Goal: Task Accomplishment & Management: Manage account settings

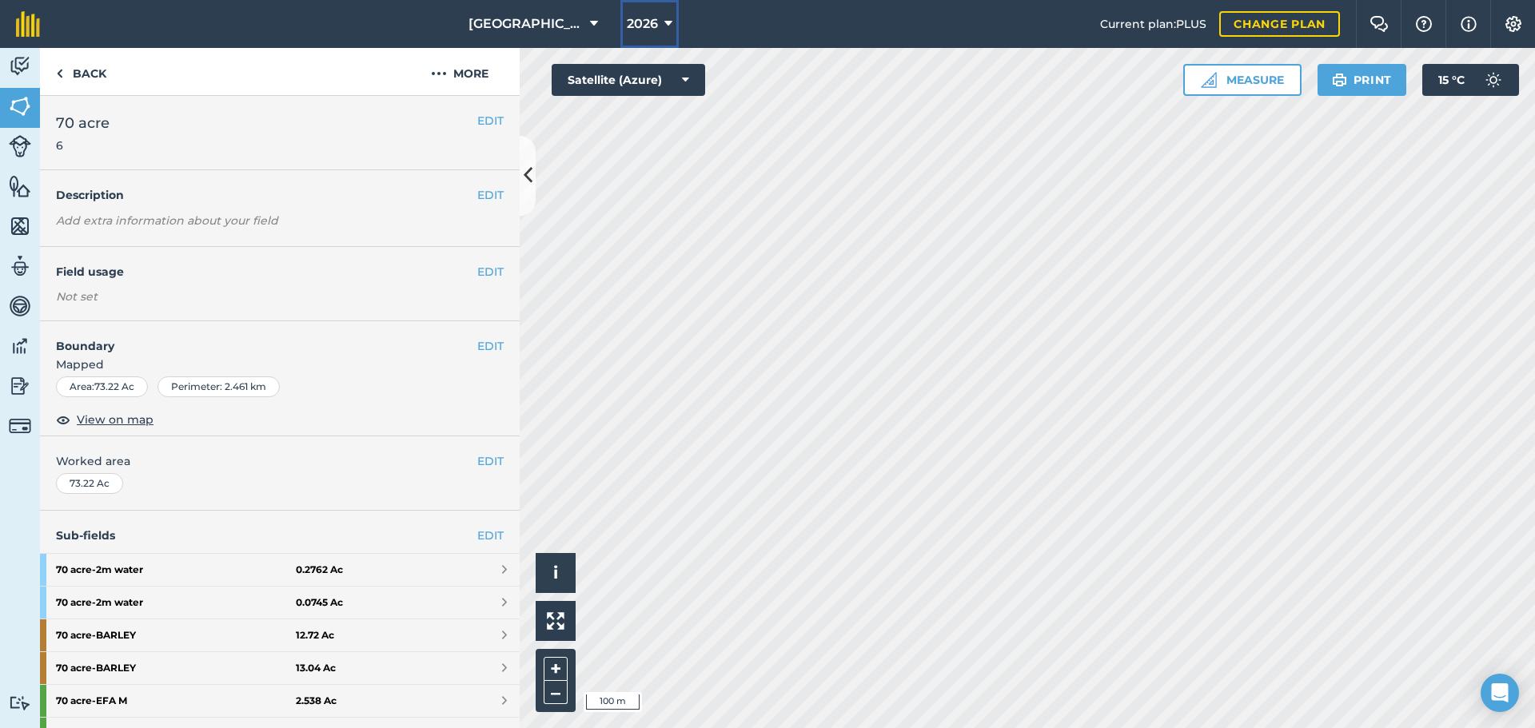
click at [658, 18] on button "2026" at bounding box center [649, 24] width 58 height 48
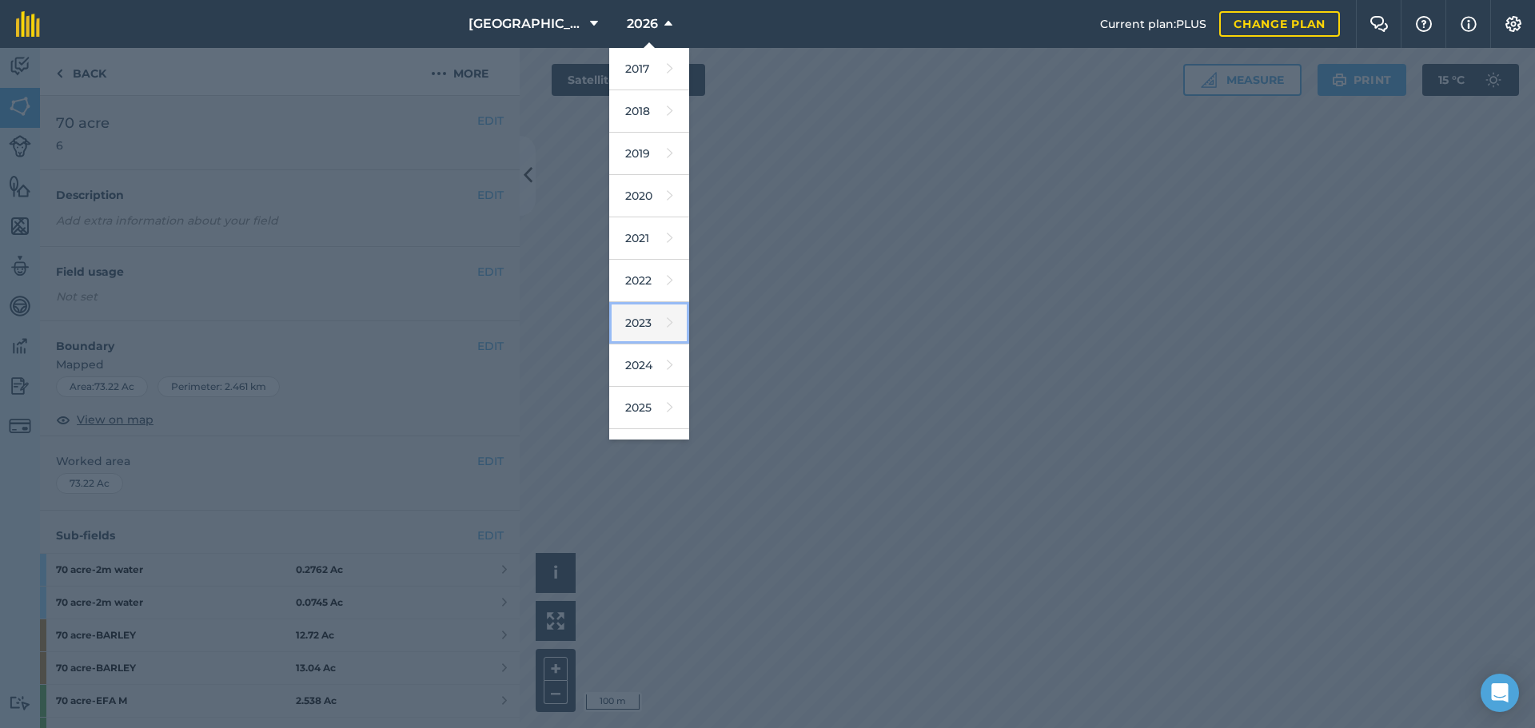
click at [664, 327] on link "2023" at bounding box center [649, 323] width 80 height 42
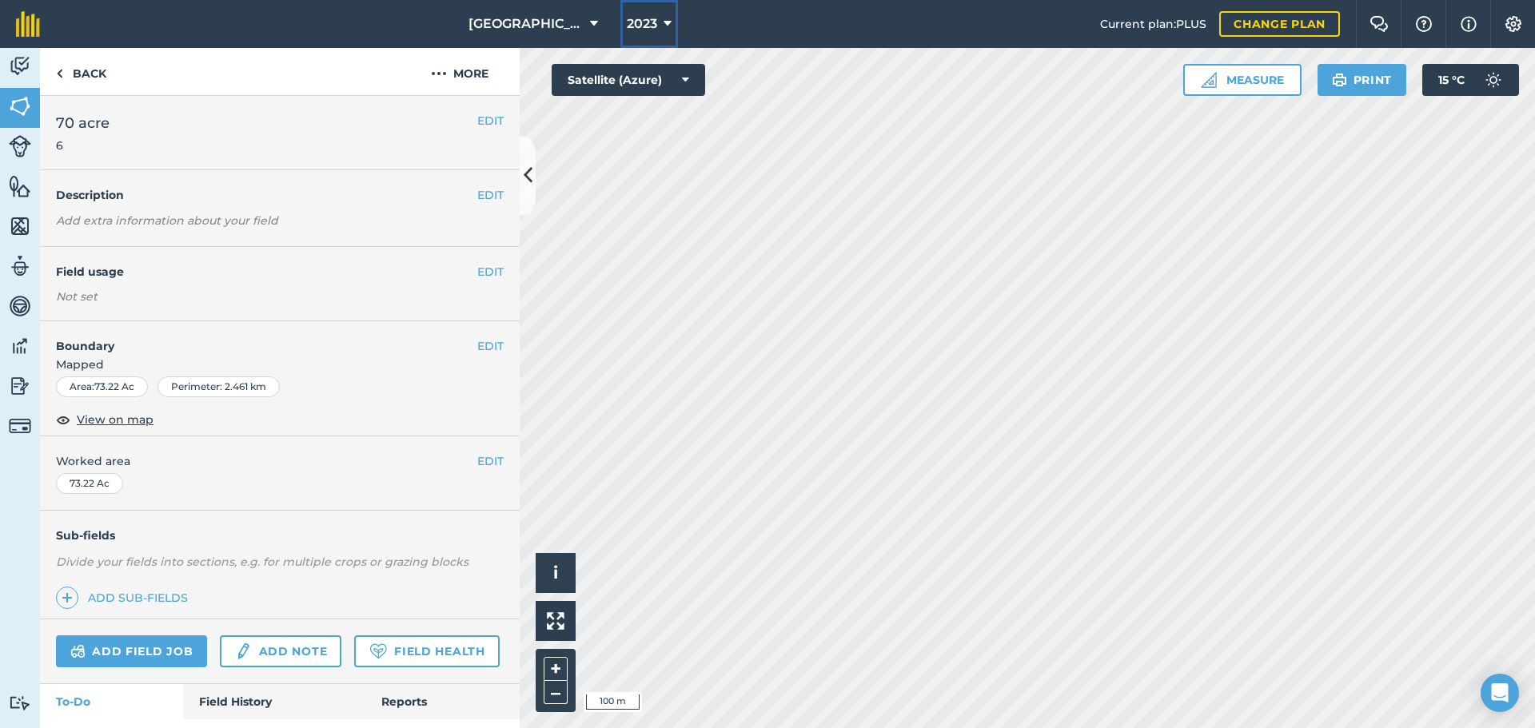
click at [652, 21] on span "2023" at bounding box center [642, 23] width 30 height 19
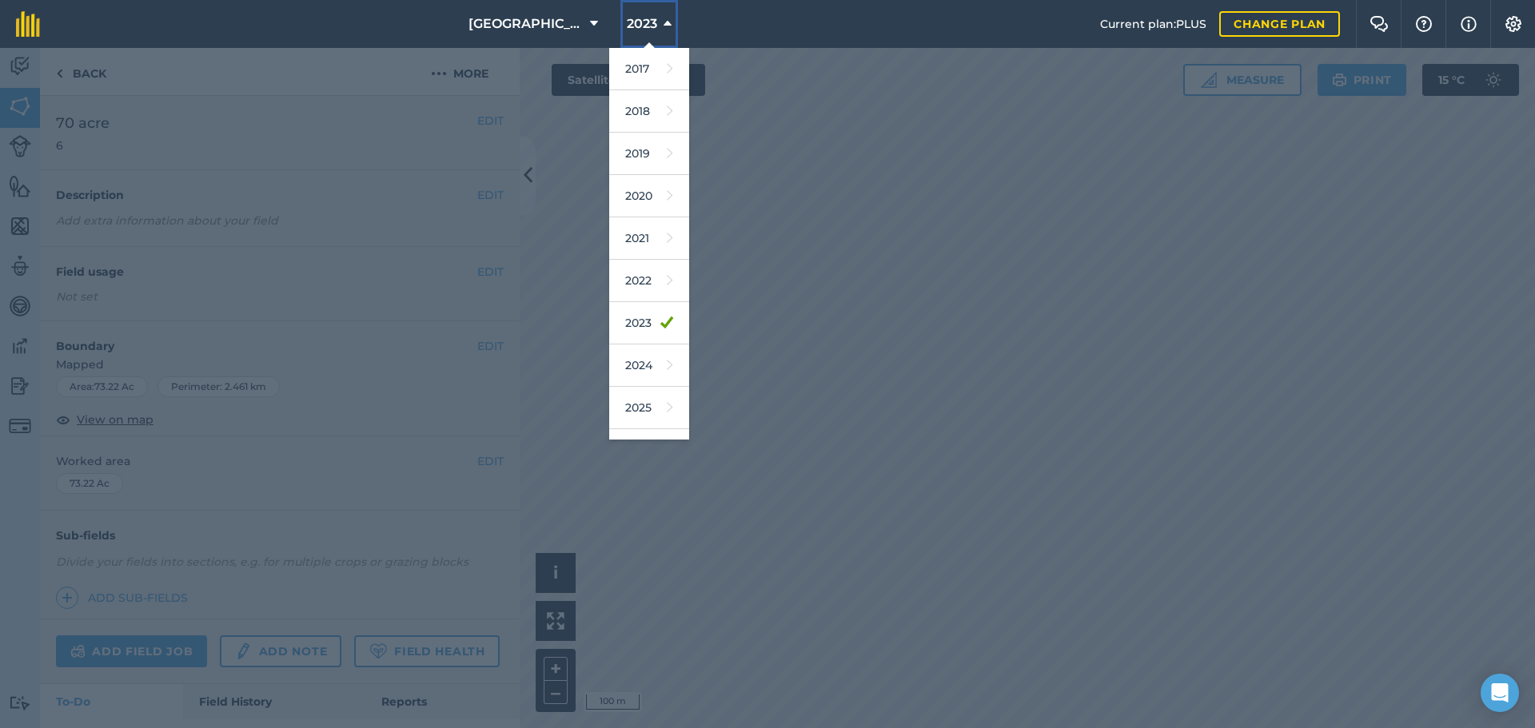
click at [665, 26] on icon at bounding box center [668, 23] width 8 height 19
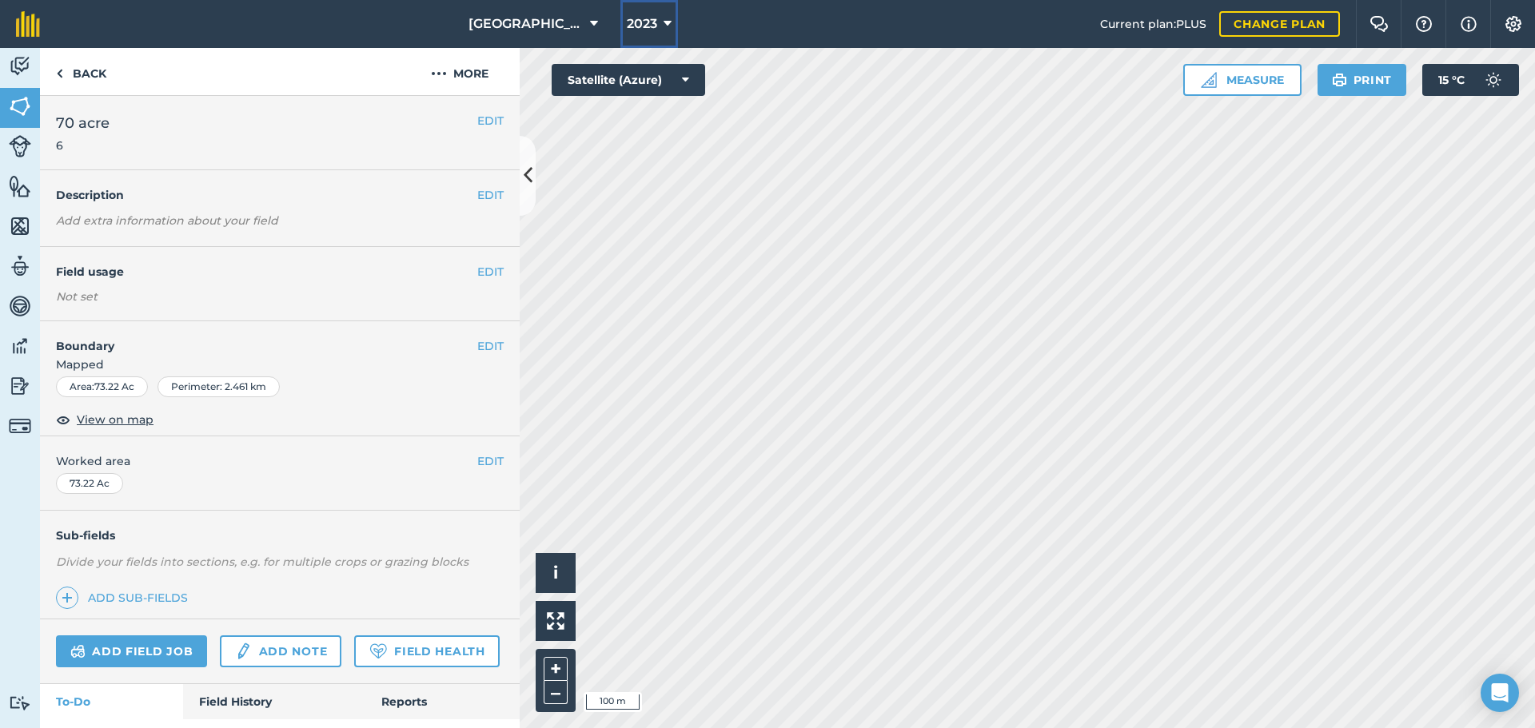
click at [665, 30] on icon at bounding box center [668, 23] width 8 height 19
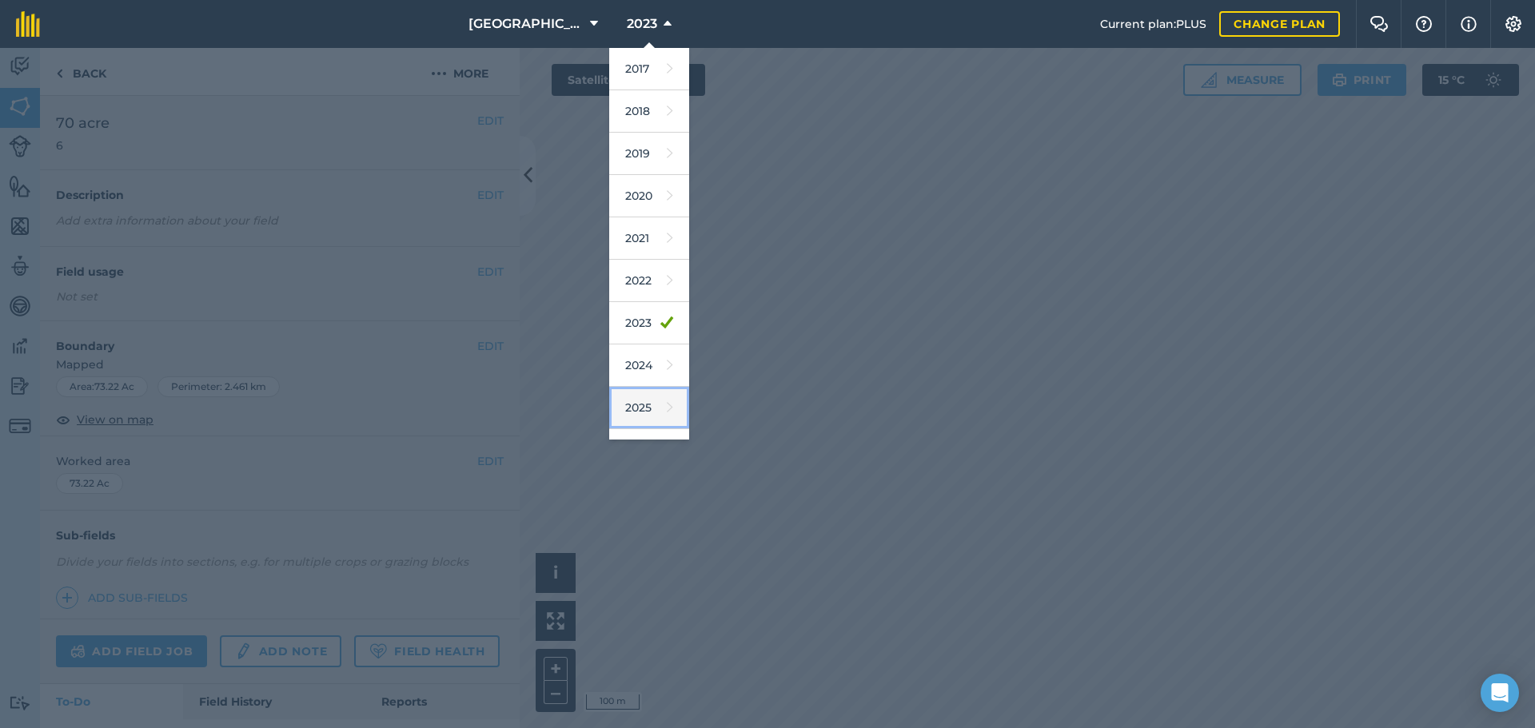
click at [633, 409] on link "2025" at bounding box center [649, 408] width 80 height 42
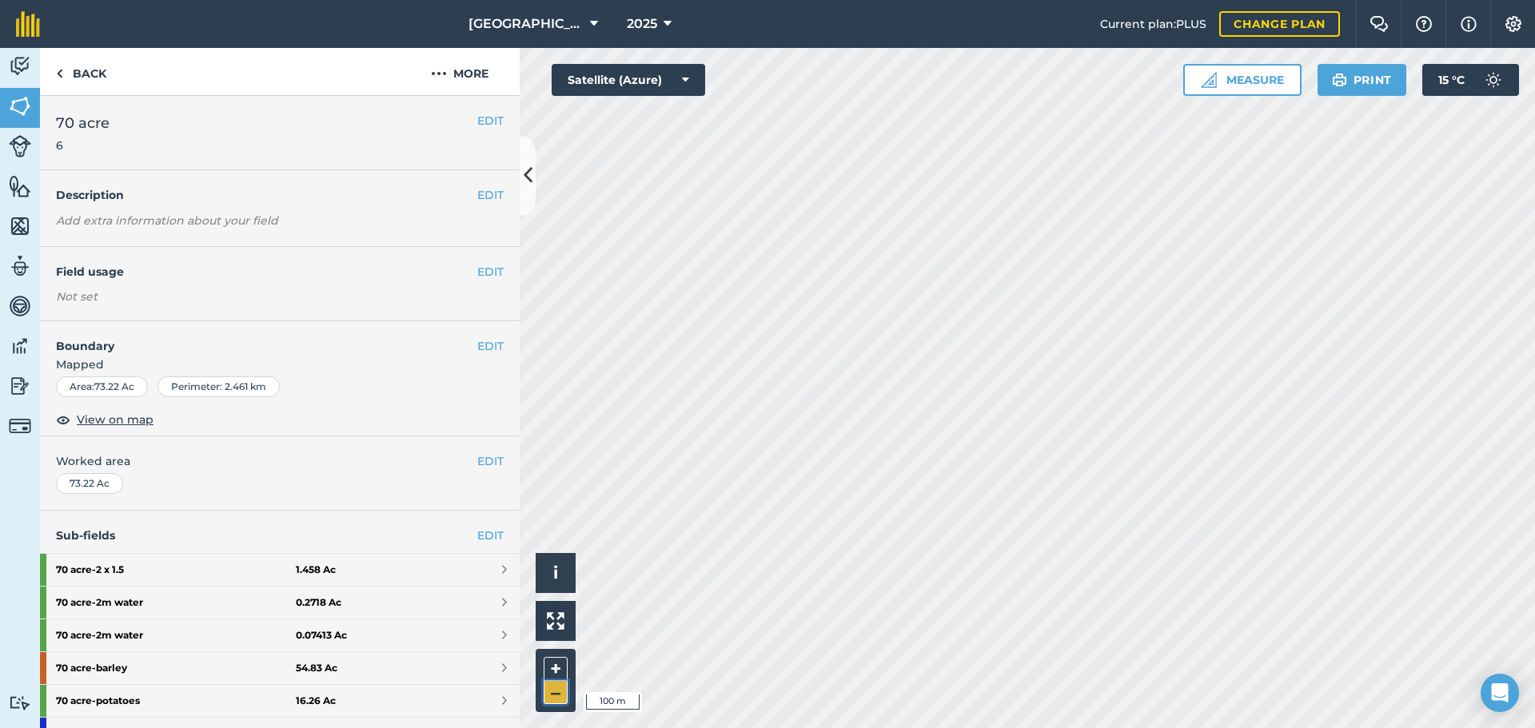
click at [555, 689] on button "–" at bounding box center [556, 692] width 24 height 23
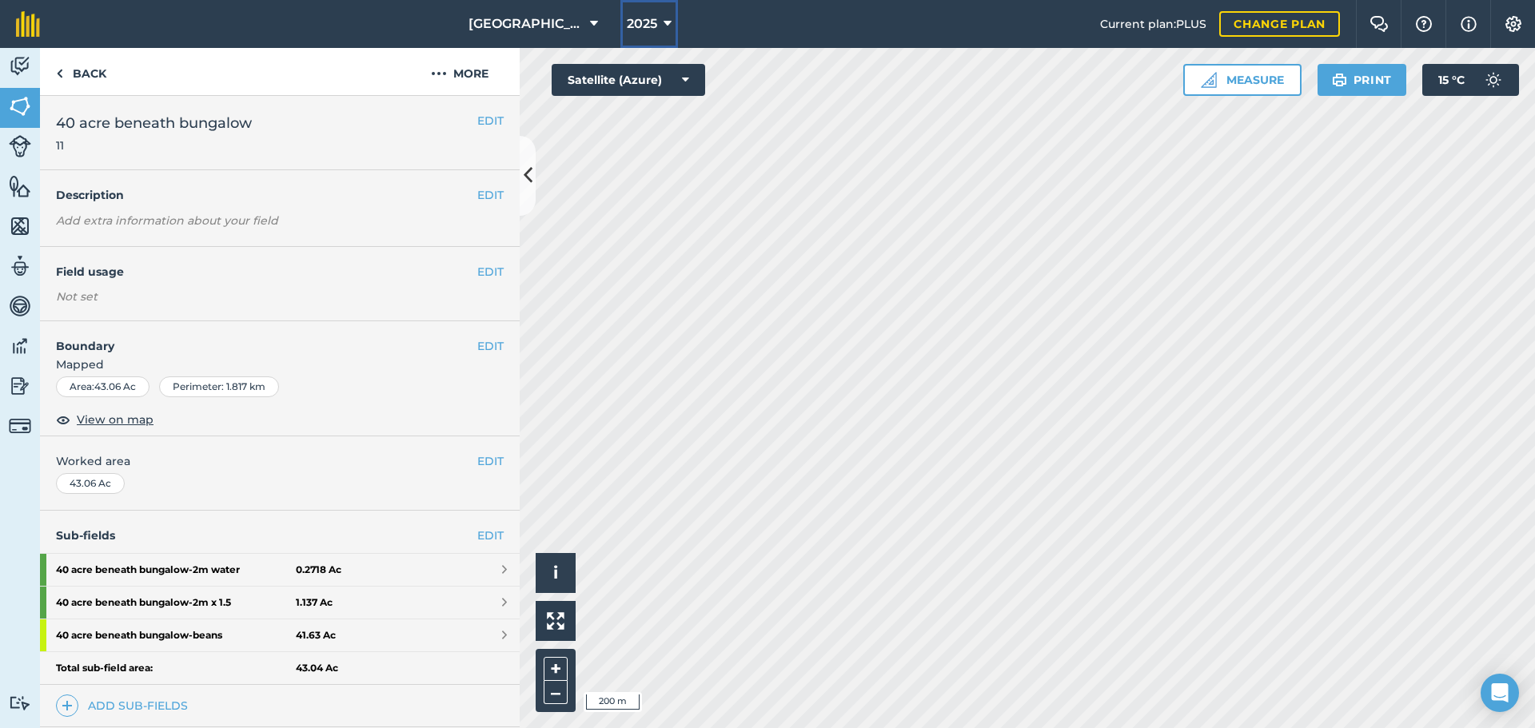
click at [644, 22] on span "2025" at bounding box center [642, 23] width 30 height 19
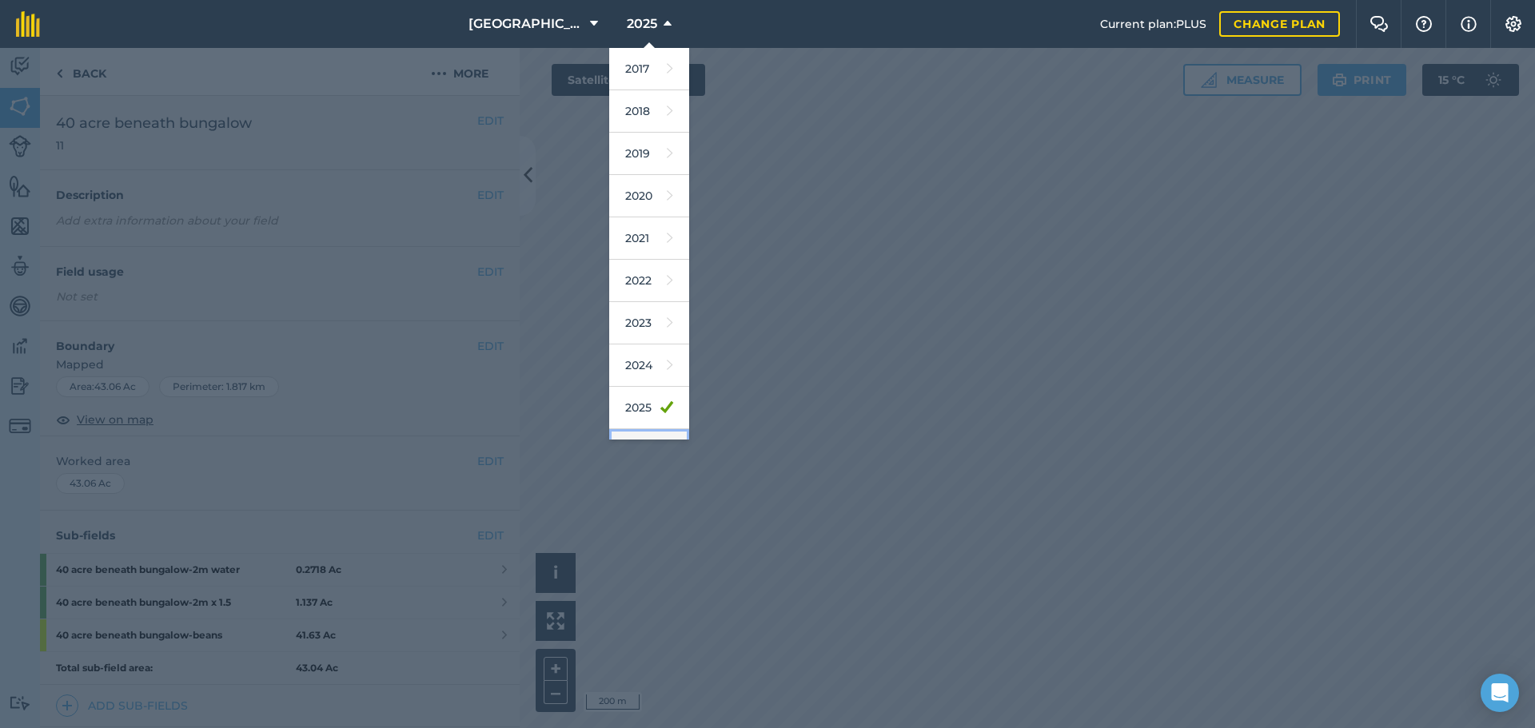
click at [642, 433] on link "2026" at bounding box center [649, 450] width 80 height 42
